Goal: Transaction & Acquisition: Book appointment/travel/reservation

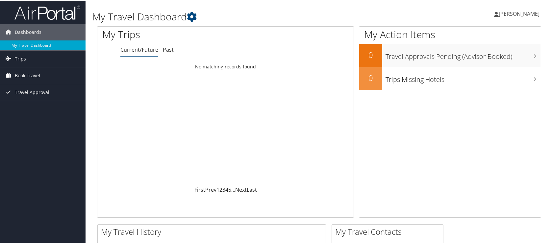
click at [28, 78] on span "Book Travel" at bounding box center [27, 75] width 25 height 16
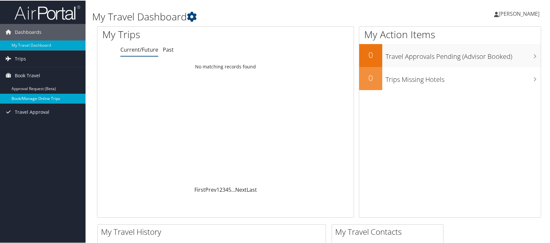
click at [32, 98] on link "Book/Manage Online Trips" at bounding box center [43, 98] width 86 height 10
